Goal: Information Seeking & Learning: Find specific page/section

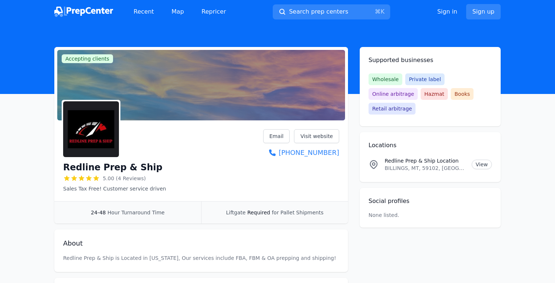
scroll to position [35, 0]
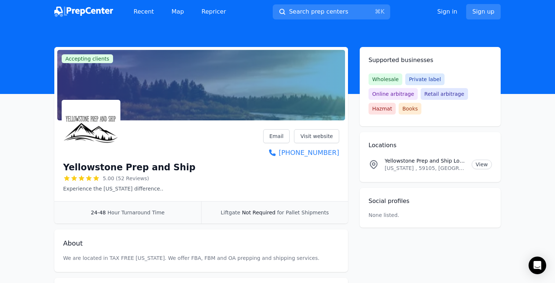
scroll to position [27, 0]
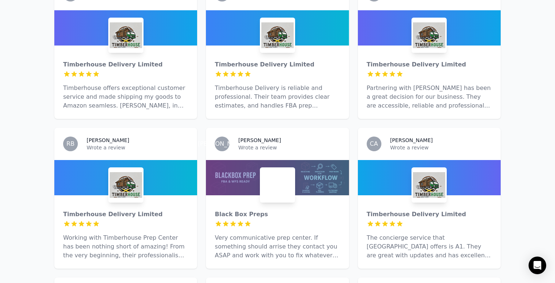
scroll to position [588, 0]
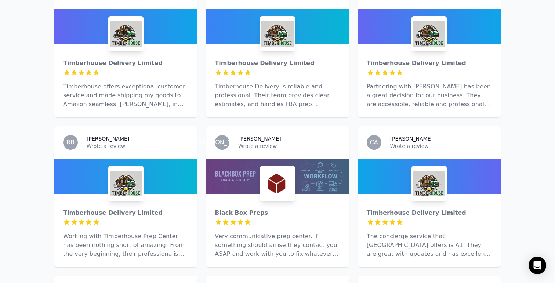
click at [295, 166] on div at bounding box center [277, 183] width 35 height 35
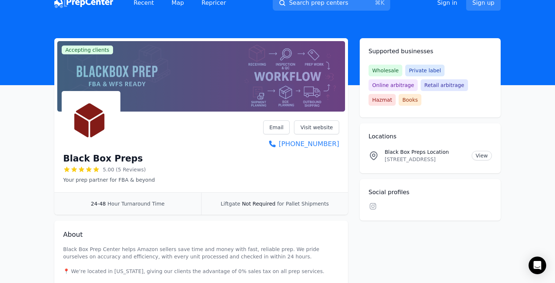
scroll to position [10, 0]
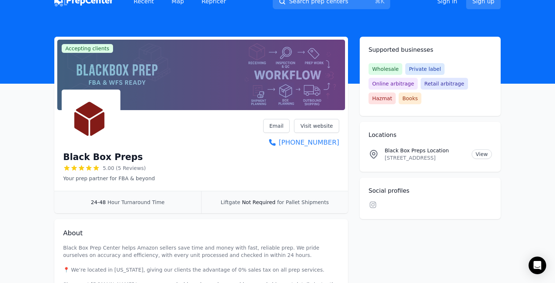
click at [432, 154] on p "[STREET_ADDRESS]" at bounding box center [425, 157] width 81 height 7
click at [482, 149] on link "View" at bounding box center [482, 154] width 20 height 10
